Goal: Task Accomplishment & Management: Complete application form

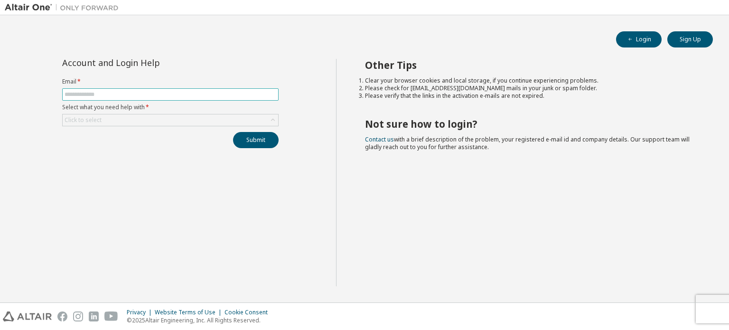
click at [144, 93] on input "text" at bounding box center [171, 95] width 212 height 8
click at [154, 119] on div "Click to select" at bounding box center [171, 119] width 216 height 11
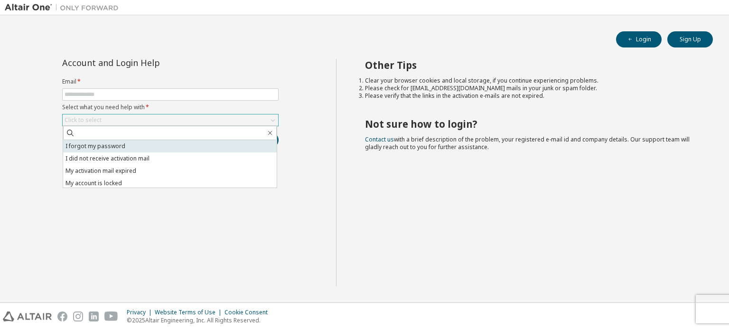
click at [135, 149] on li "I forgot my password" at bounding box center [170, 146] width 214 height 12
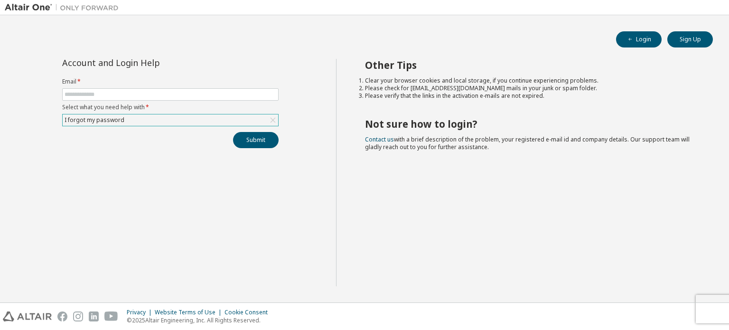
click at [155, 118] on div "I forgot my password" at bounding box center [171, 119] width 216 height 11
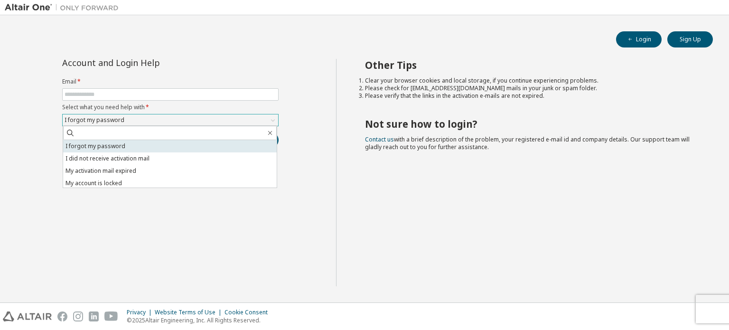
click at [140, 143] on li "I forgot my password" at bounding box center [170, 146] width 214 height 12
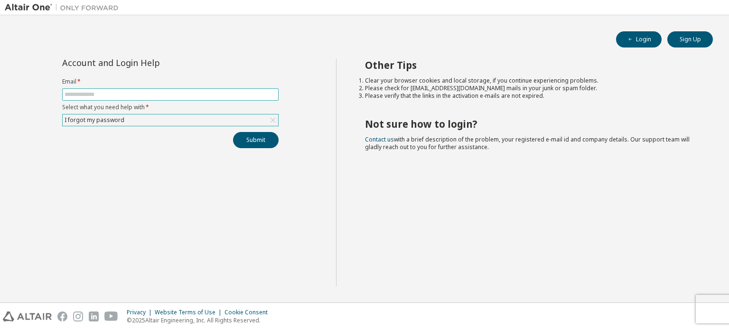
drag, startPoint x: 158, startPoint y: 101, endPoint x: 161, endPoint y: 95, distance: 7.2
click at [161, 95] on form "Email * Select what you need help with * I forgot my password" at bounding box center [170, 102] width 217 height 48
click at [161, 95] on input "text" at bounding box center [171, 95] width 212 height 8
click at [254, 133] on button "Submit" at bounding box center [256, 140] width 46 height 16
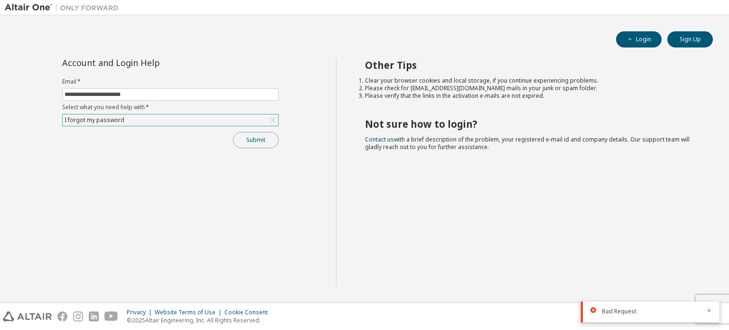
click at [266, 141] on button "Submit" at bounding box center [256, 140] width 46 height 16
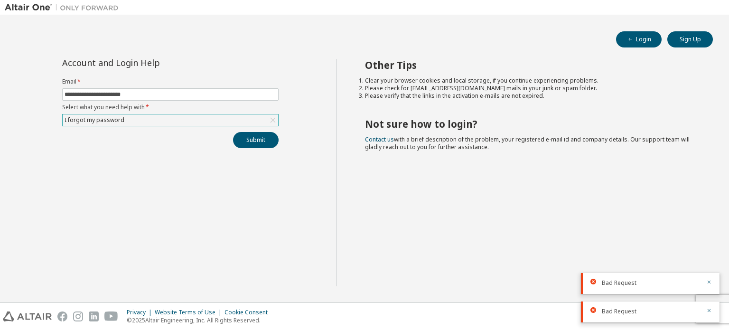
click at [158, 122] on div "I forgot my password" at bounding box center [171, 119] width 216 height 11
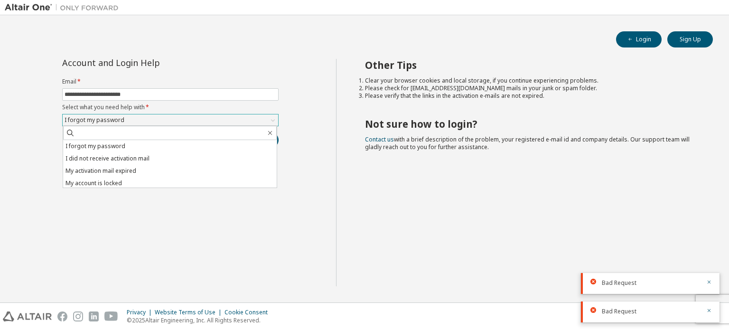
click at [158, 122] on div "I forgot my password" at bounding box center [171, 119] width 216 height 11
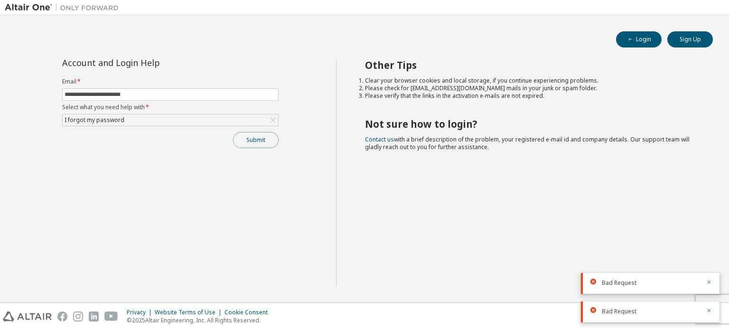
click at [245, 137] on button "Submit" at bounding box center [256, 140] width 46 height 16
click at [266, 93] on input "**********" at bounding box center [171, 95] width 212 height 8
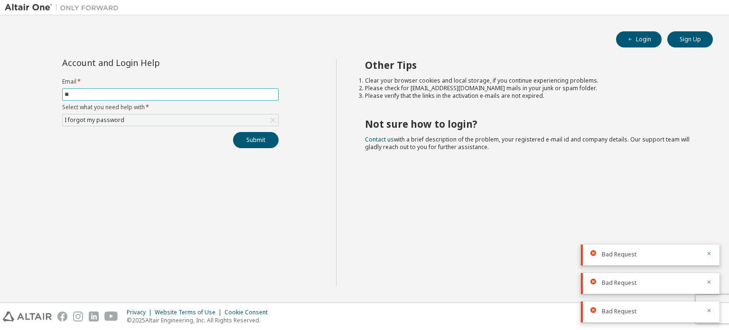
type input "*"
type input "**********"
click at [266, 144] on button "Submit" at bounding box center [256, 140] width 46 height 16
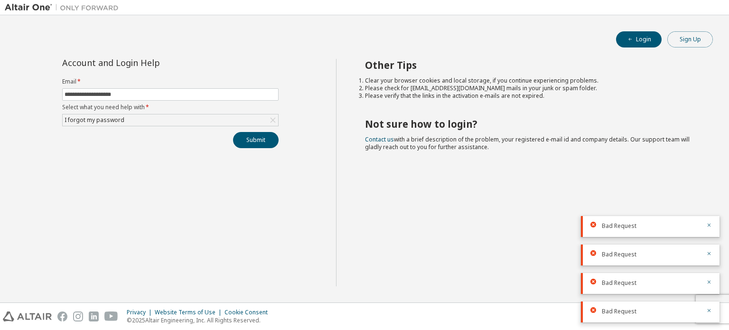
click at [688, 46] on button "Sign Up" at bounding box center [691, 39] width 46 height 16
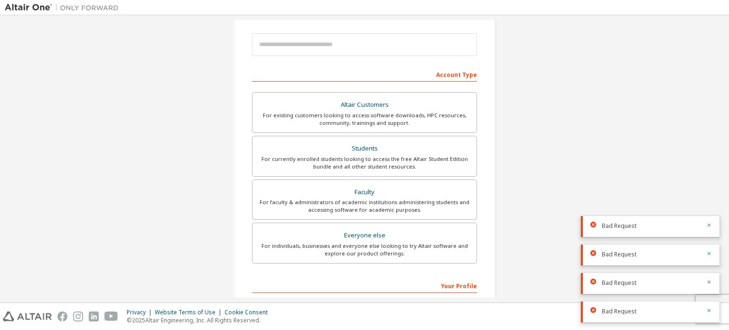
scroll to position [105, 0]
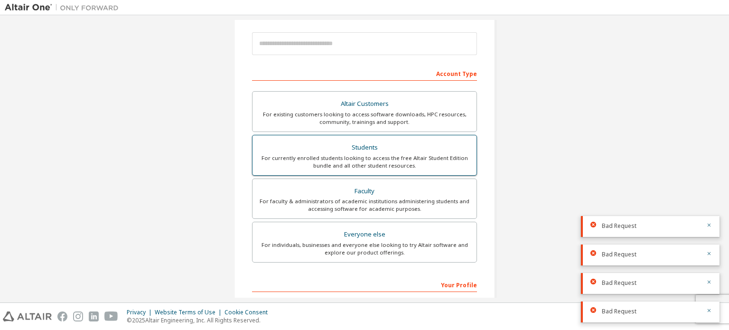
click at [405, 160] on div "For currently enrolled students looking to access the free Altair Student Editi…" at bounding box center [364, 161] width 213 height 15
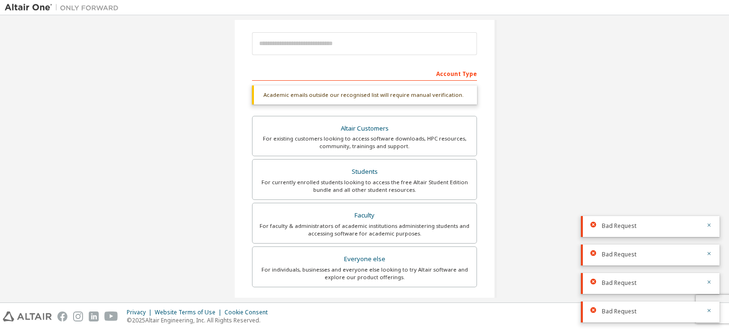
click at [399, 71] on div "Account Type" at bounding box center [364, 73] width 225 height 15
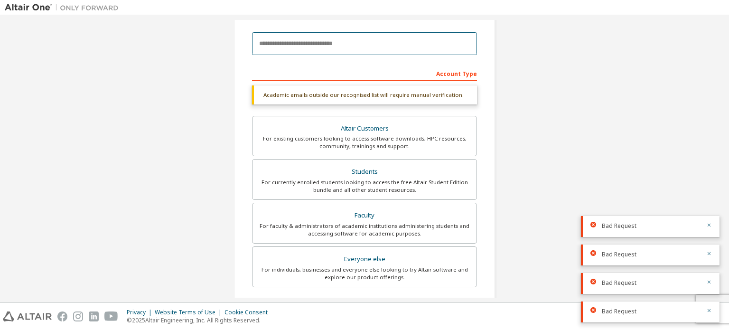
click at [357, 46] on input "email" at bounding box center [364, 43] width 225 height 23
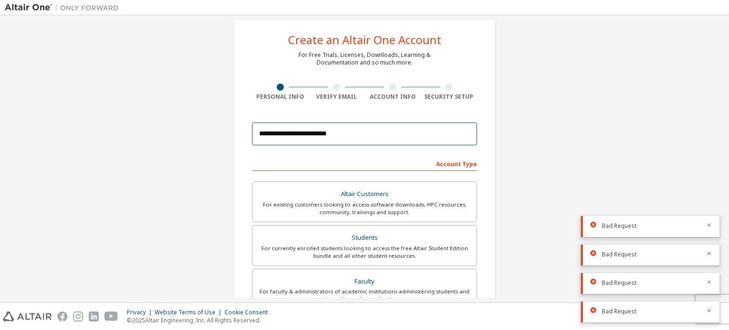
scroll to position [15, 0]
type input "**********"
click at [712, 229] on button "button" at bounding box center [710, 226] width 6 height 9
click at [710, 256] on icon "button" at bounding box center [710, 254] width 6 height 6
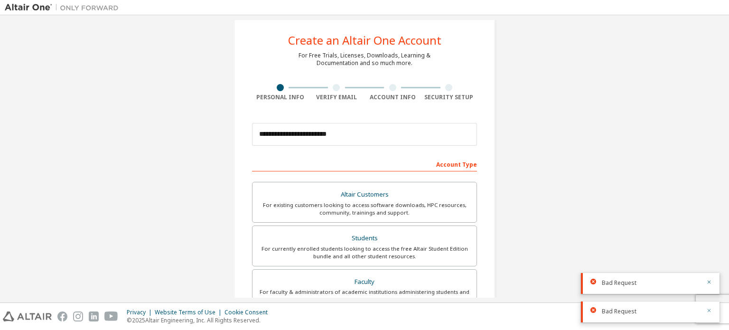
click at [710, 312] on icon "button" at bounding box center [710, 311] width 6 height 6
click at [709, 314] on button "button" at bounding box center [710, 311] width 6 height 9
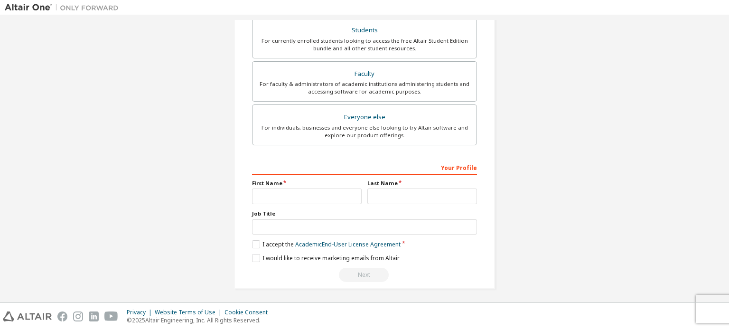
scroll to position [223, 0]
click at [320, 189] on input "text" at bounding box center [307, 197] width 110 height 16
type input "******"
click at [378, 197] on input "text" at bounding box center [423, 197] width 110 height 16
type input "*"
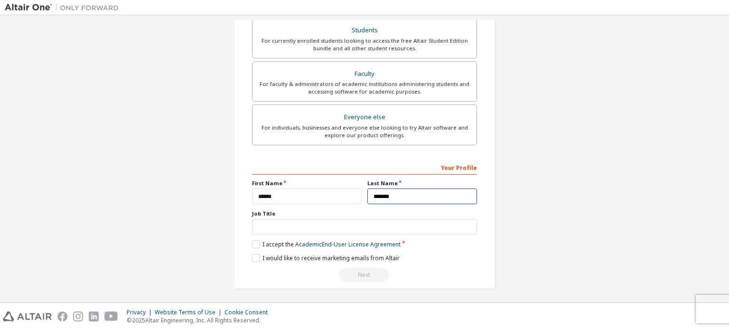
type input "*******"
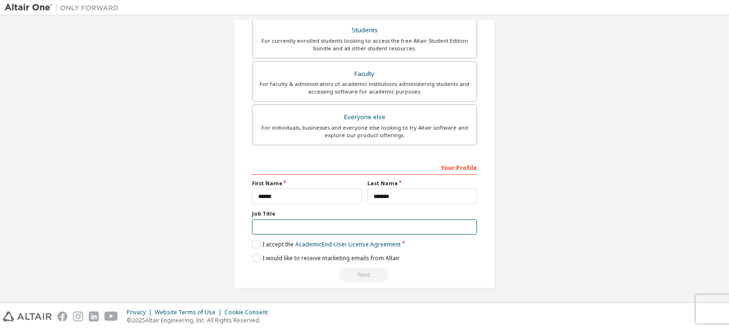
click at [300, 228] on input "text" at bounding box center [364, 227] width 225 height 16
type input "*******"
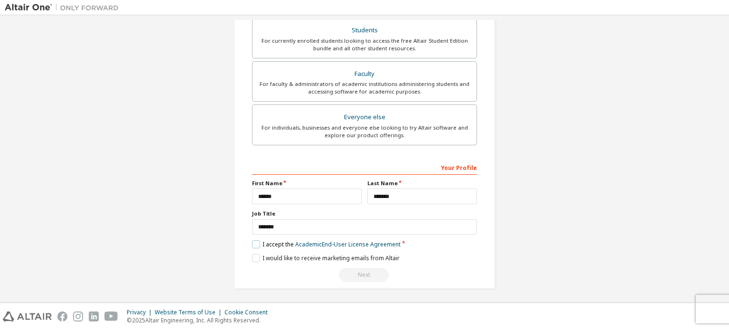
click at [255, 244] on label "I accept the Academic End-User License Agreement" at bounding box center [326, 244] width 149 height 8
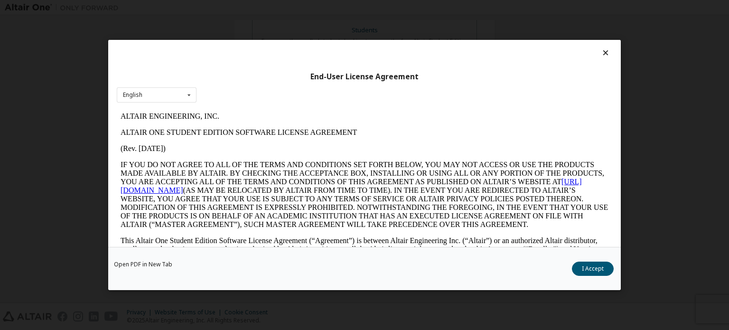
scroll to position [0, 0]
click at [581, 267] on button "I Accept" at bounding box center [593, 269] width 42 height 14
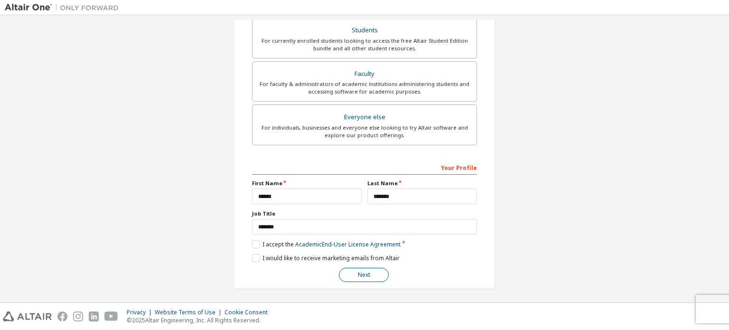
click at [377, 277] on button "Next" at bounding box center [364, 275] width 50 height 14
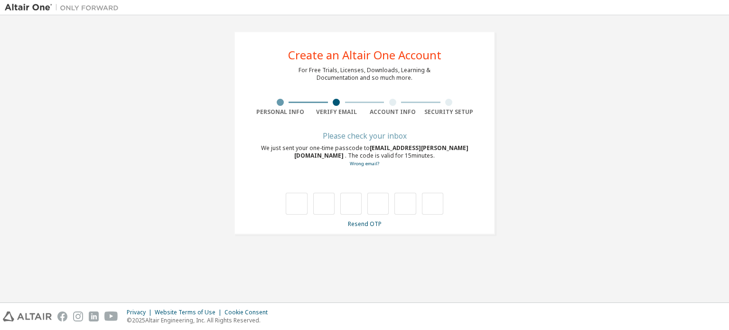
type input "*"
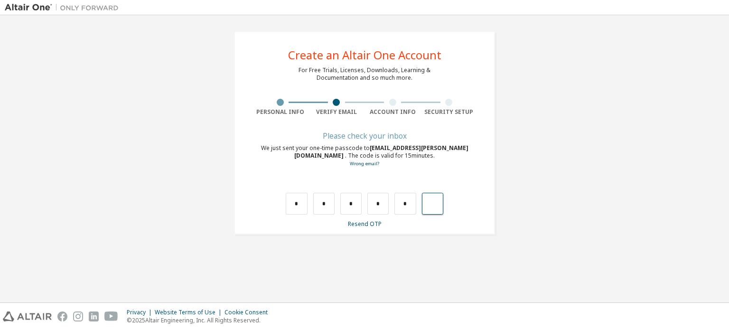
type input "*"
